Goal: Task Accomplishment & Management: Manage account settings

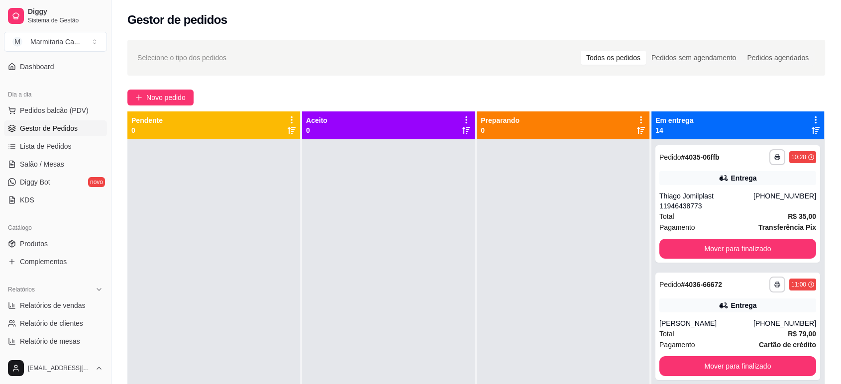
scroll to position [221, 0]
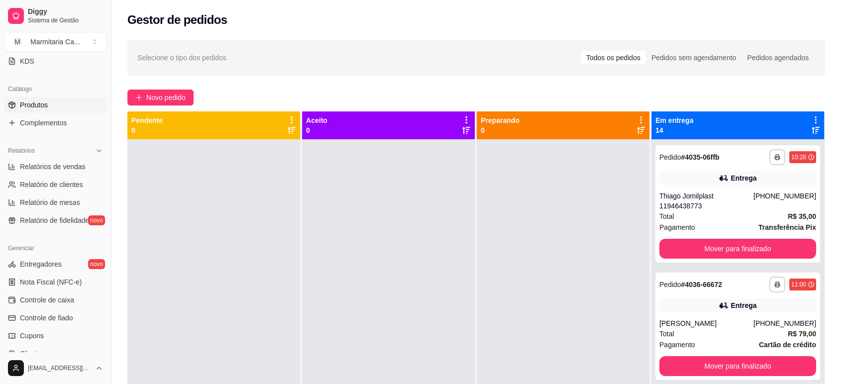
click at [41, 107] on span "Produtos" at bounding box center [34, 105] width 28 height 10
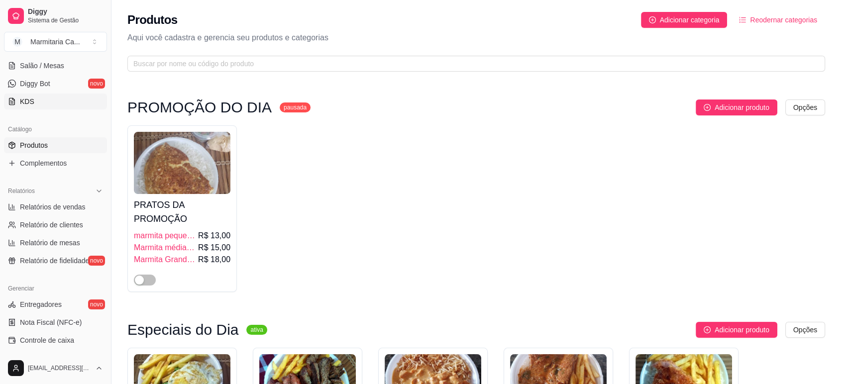
scroll to position [110, 0]
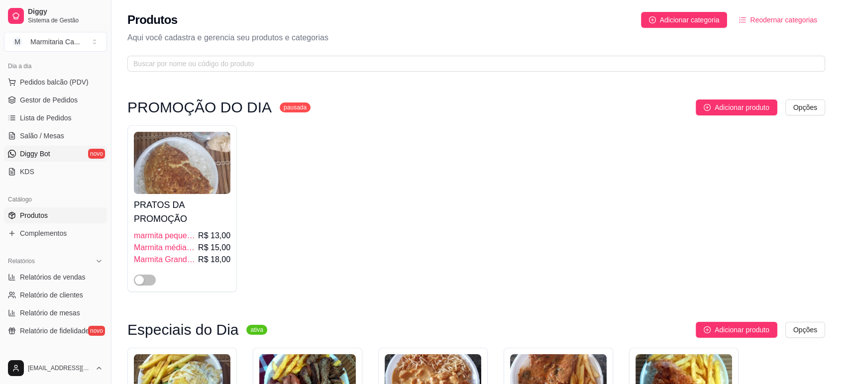
click at [51, 150] on link "Diggy Bot novo" at bounding box center [55, 154] width 103 height 16
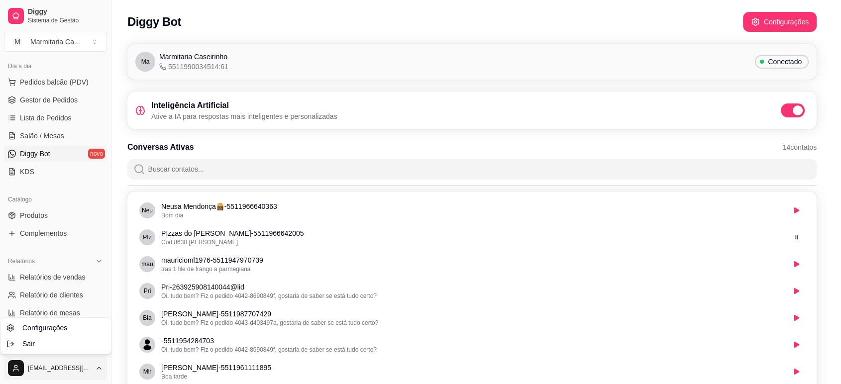
click at [64, 364] on html "Diggy Sistema de Gestão M Marmitaria Ca ... Loja aberta Diggy Bot até 27/09 Ace…" at bounding box center [420, 192] width 841 height 384
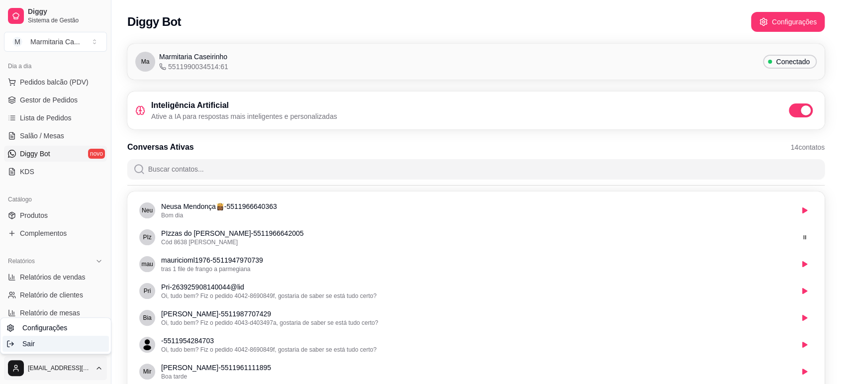
click at [72, 346] on div "Sair" at bounding box center [55, 344] width 106 height 16
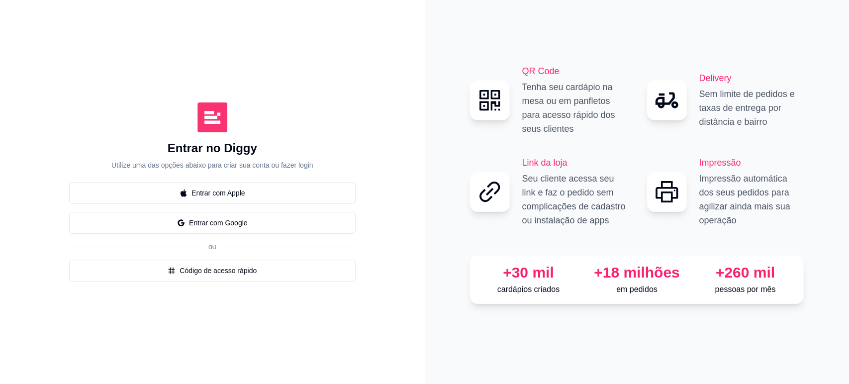
click at [226, 228] on button "Entrar com Google" at bounding box center [212, 223] width 287 height 22
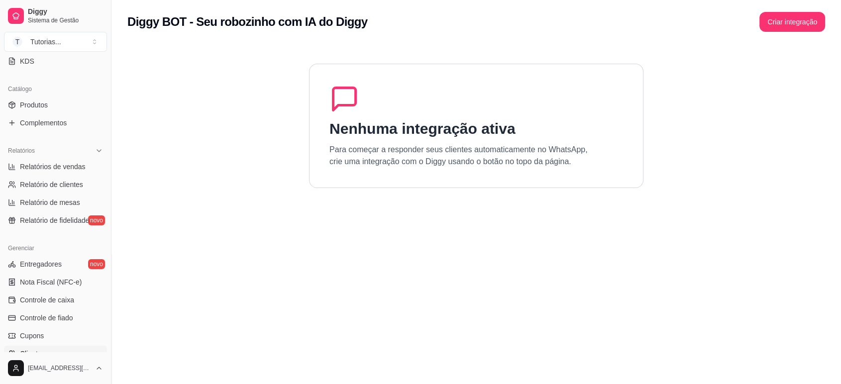
scroll to position [331, 0]
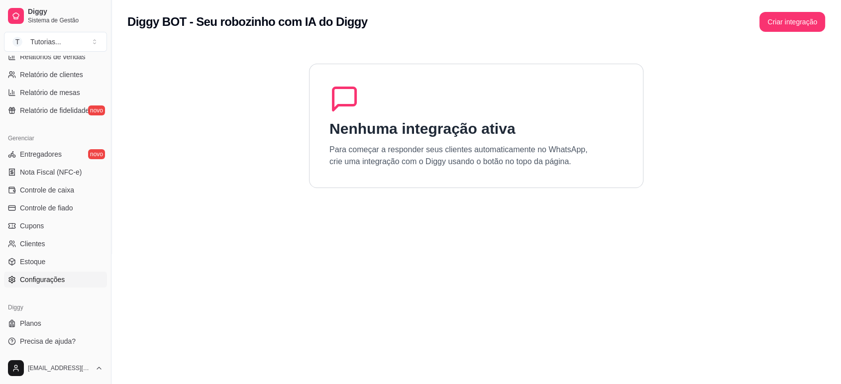
click at [47, 278] on span "Configurações" at bounding box center [42, 280] width 45 height 10
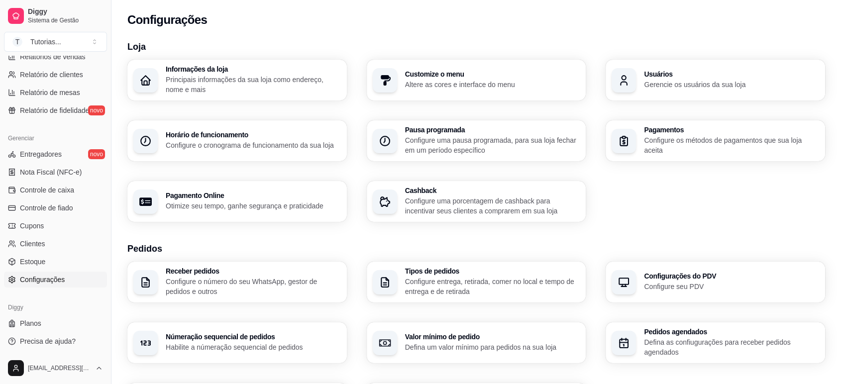
click at [418, 275] on h3 "Tipos de pedidos" at bounding box center [492, 271] width 175 height 7
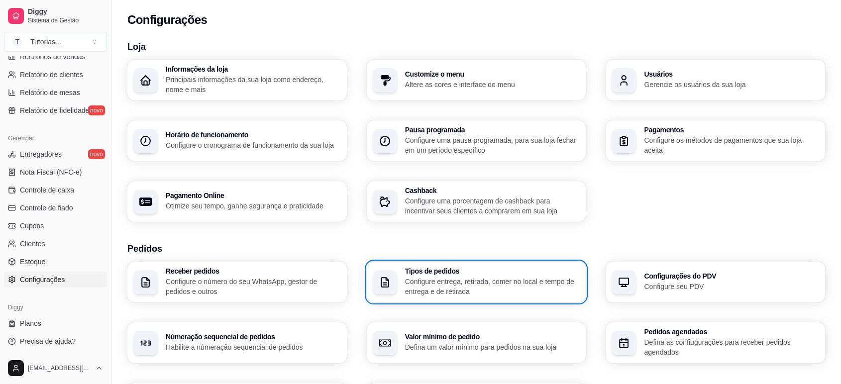
click at [253, 274] on h3 "Receber pedidos" at bounding box center [253, 271] width 175 height 7
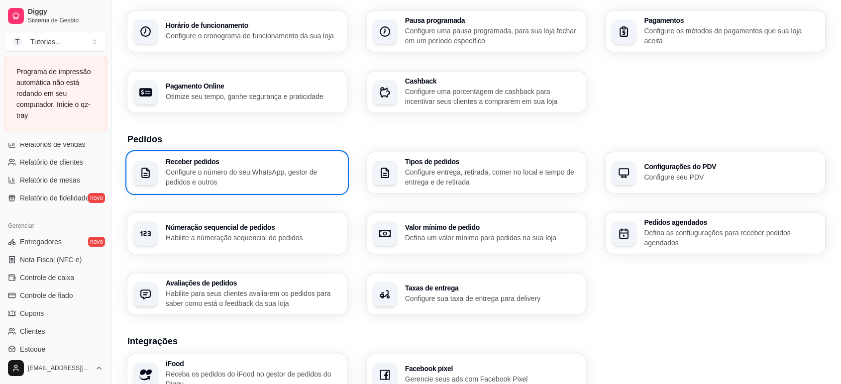
scroll to position [110, 0]
click at [452, 234] on p "Defina um valor mínimo para pedidos na sua loja" at bounding box center [492, 237] width 175 height 10
